Goal: Browse casually

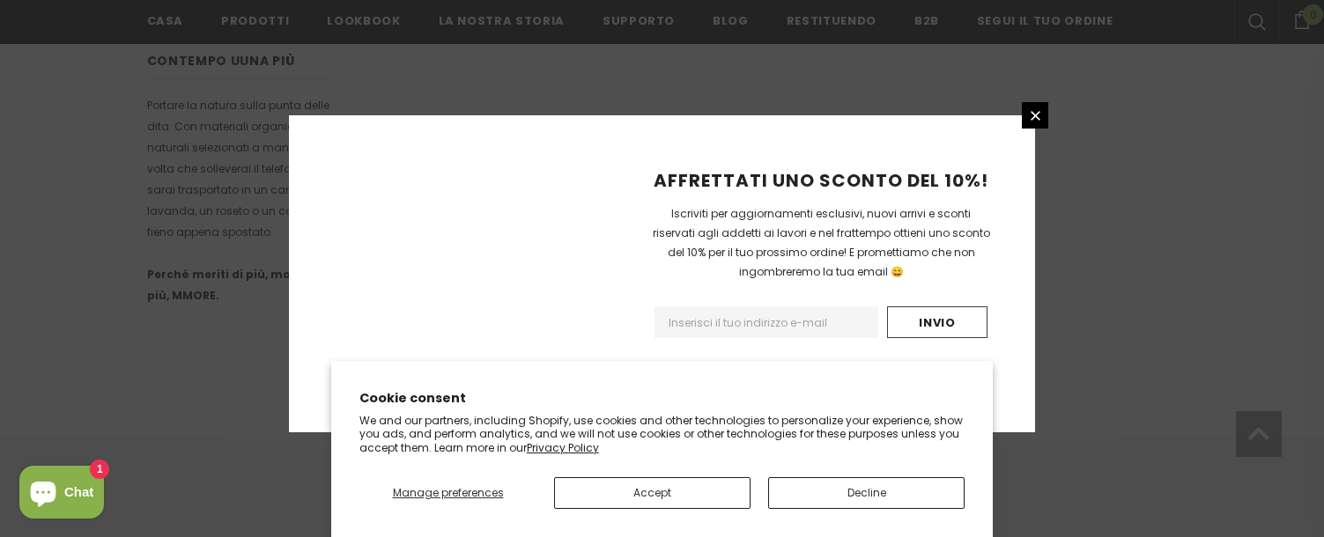
scroll to position [1269, 0]
